Goal: Information Seeking & Learning: Understand process/instructions

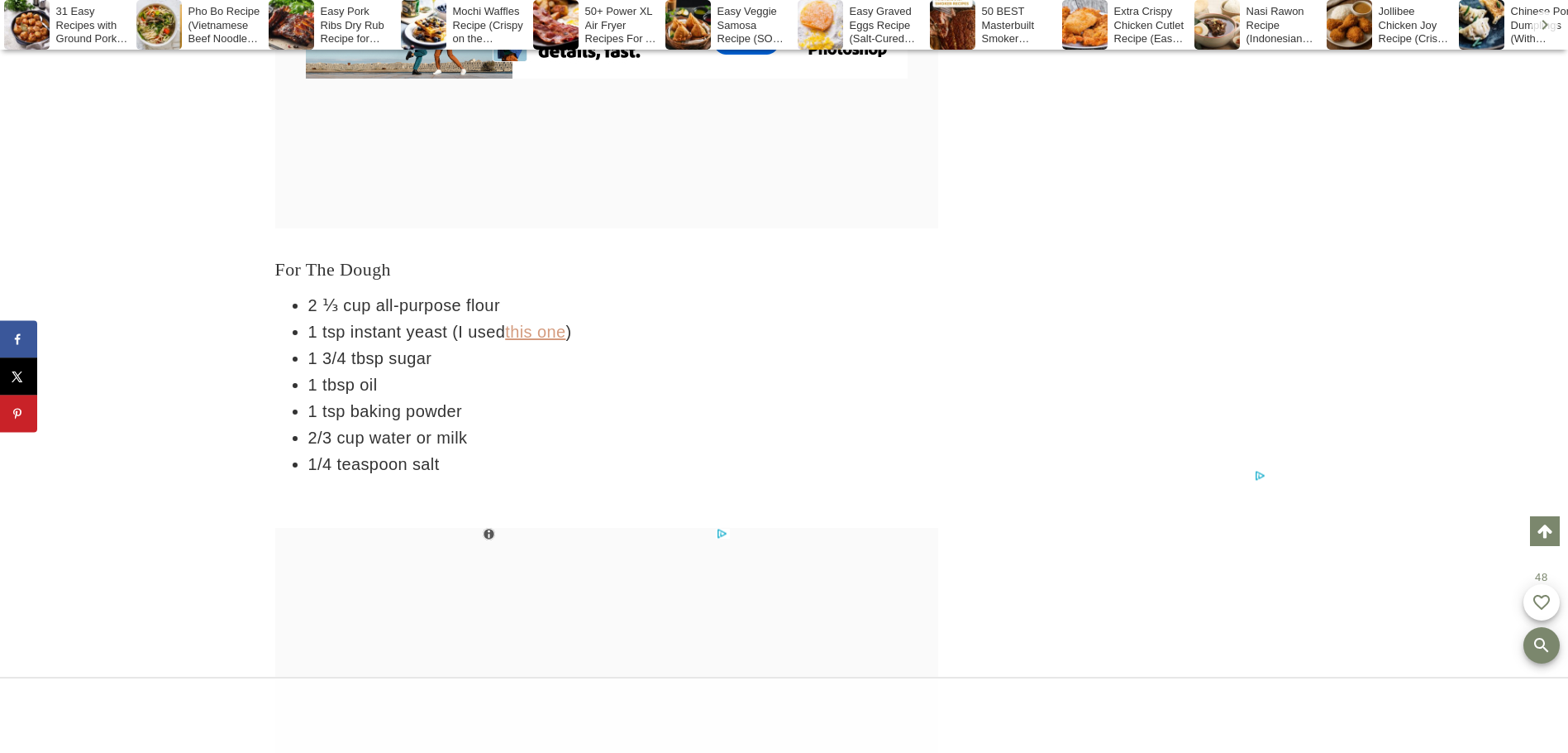
click at [539, 331] on link "this one" at bounding box center [535, 331] width 60 height 18
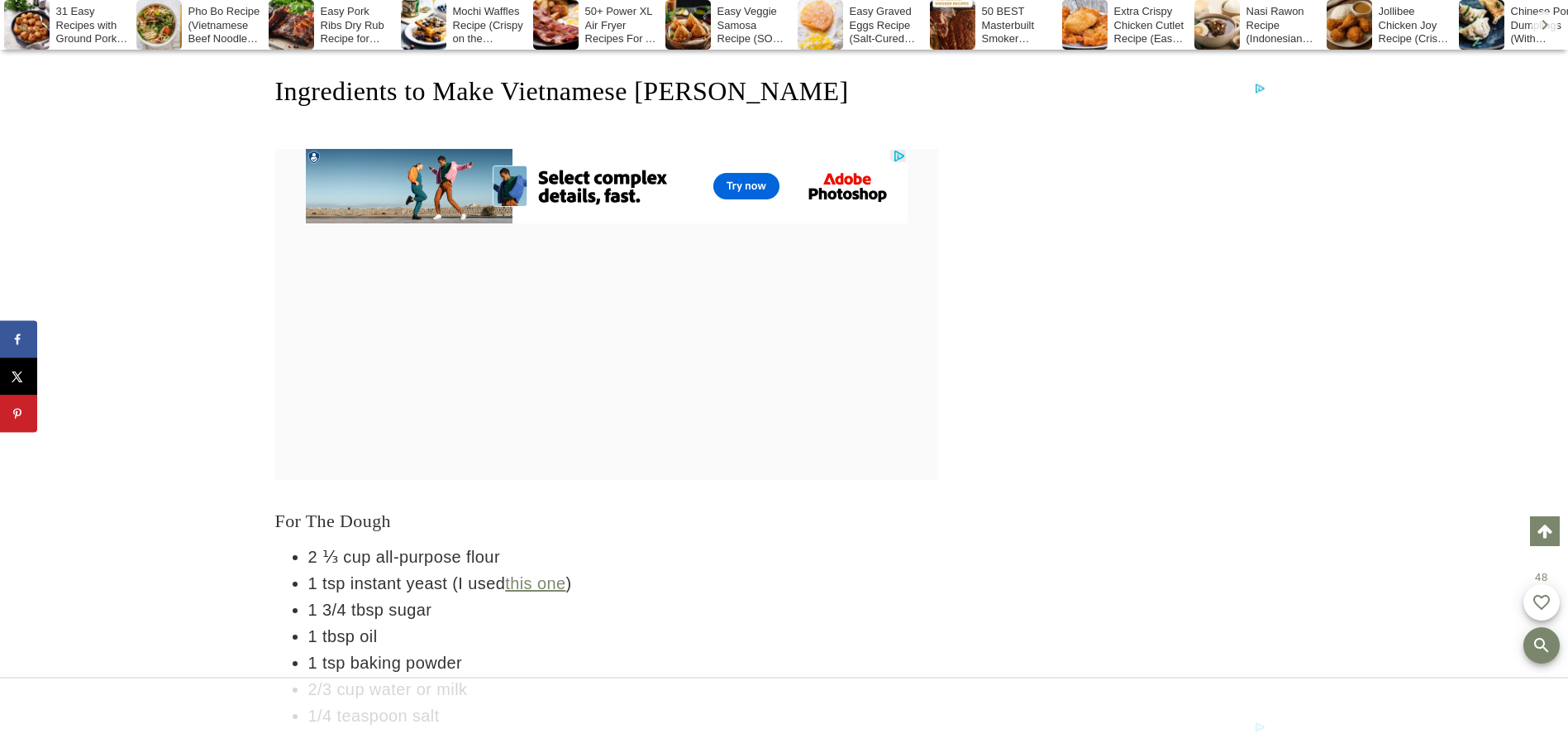
scroll to position [3473, 0]
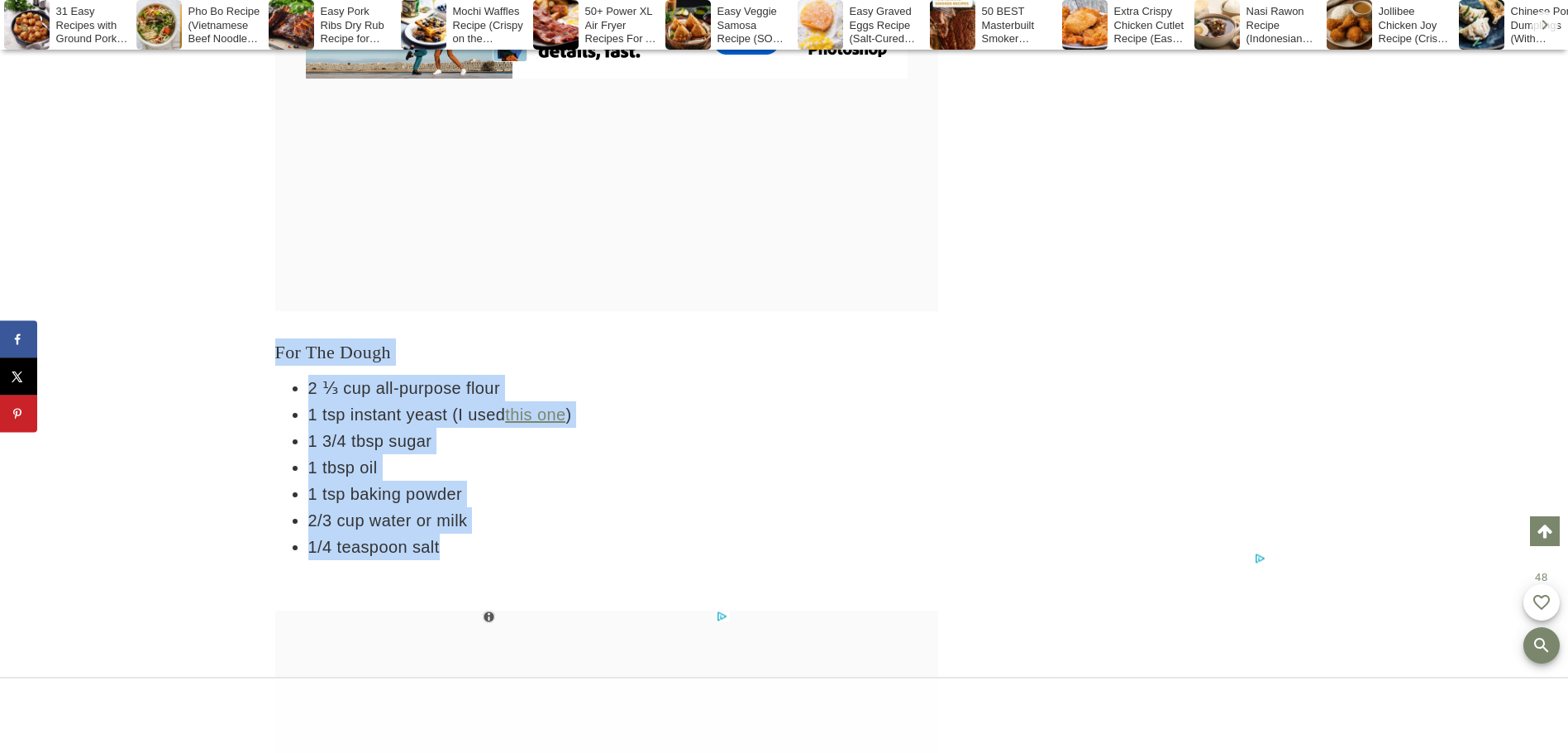
drag, startPoint x: 272, startPoint y: 361, endPoint x: 494, endPoint y: 549, distance: 290.9
drag, startPoint x: 494, startPoint y: 549, endPoint x: 359, endPoint y: 419, distance: 187.4
copy div "For The Dough 2 ⅓ cup all-purpose flour 1 tsp instant yeast (I used this one ) …"
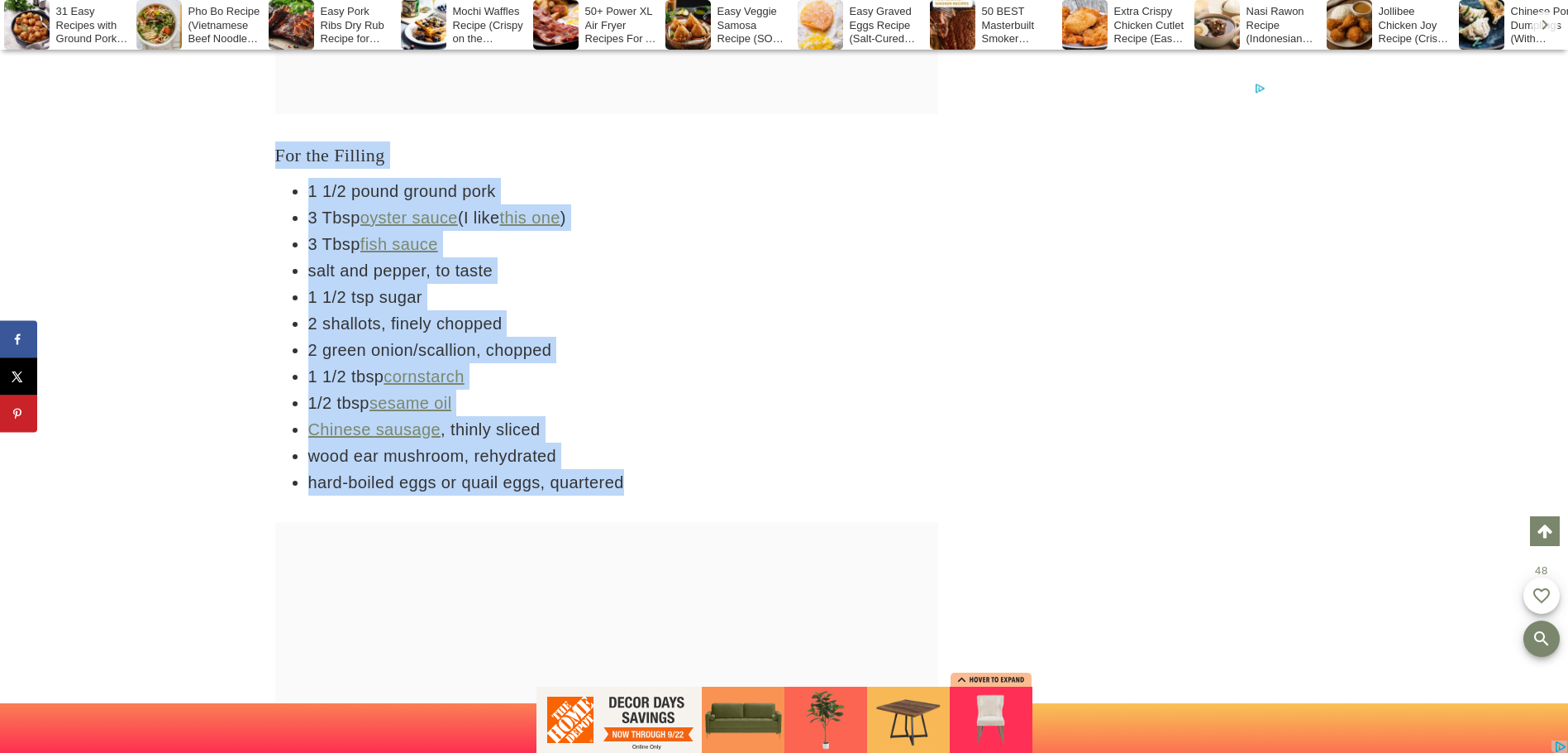
drag, startPoint x: 262, startPoint y: 164, endPoint x: 661, endPoint y: 489, distance: 514.6
copy div "For the Filling 1 1/2 pound ground pork 3 Tbsp oyster sauce (I like this one ) …"
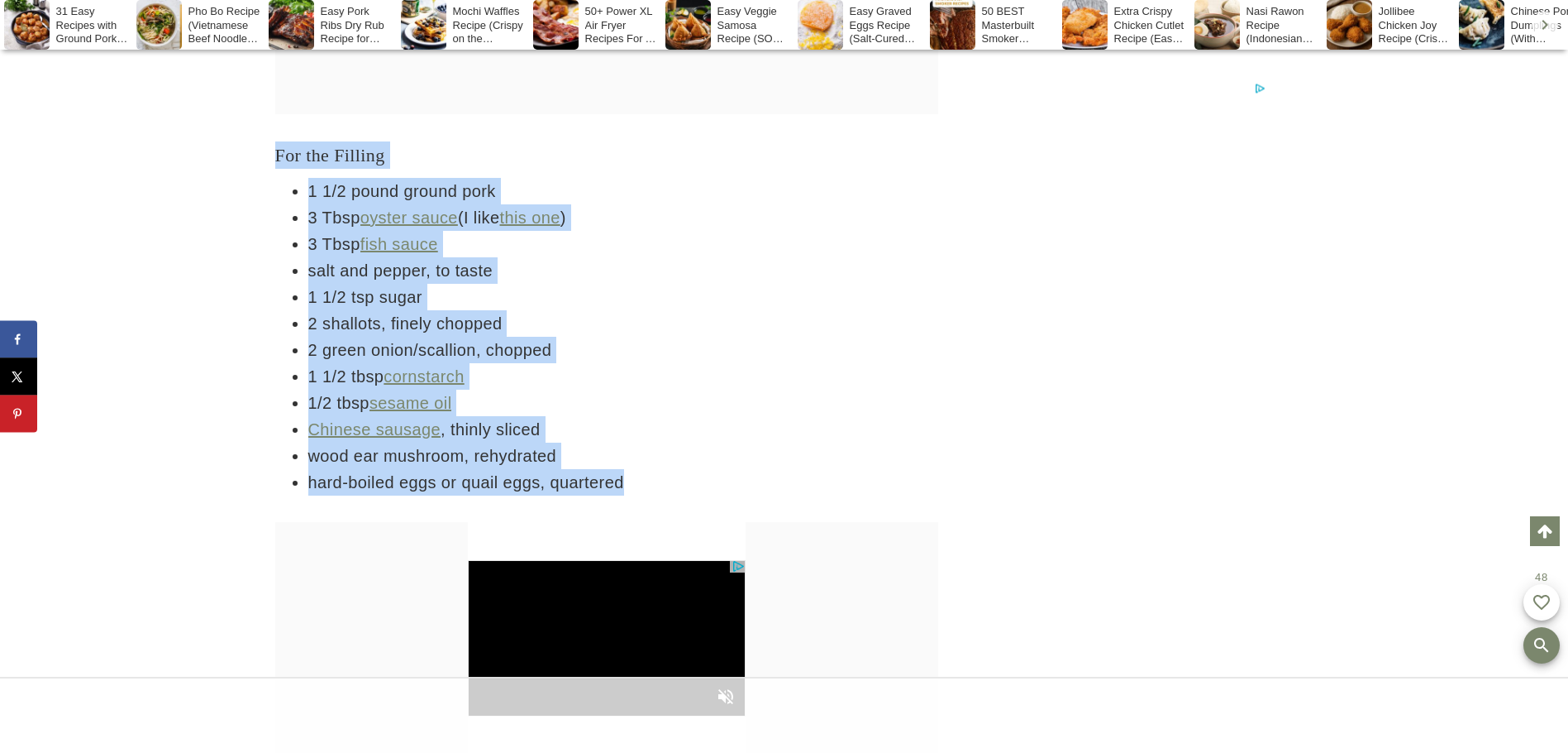
click at [846, 531] on div at bounding box center [606, 637] width 663 height 231
